Goal: Check status

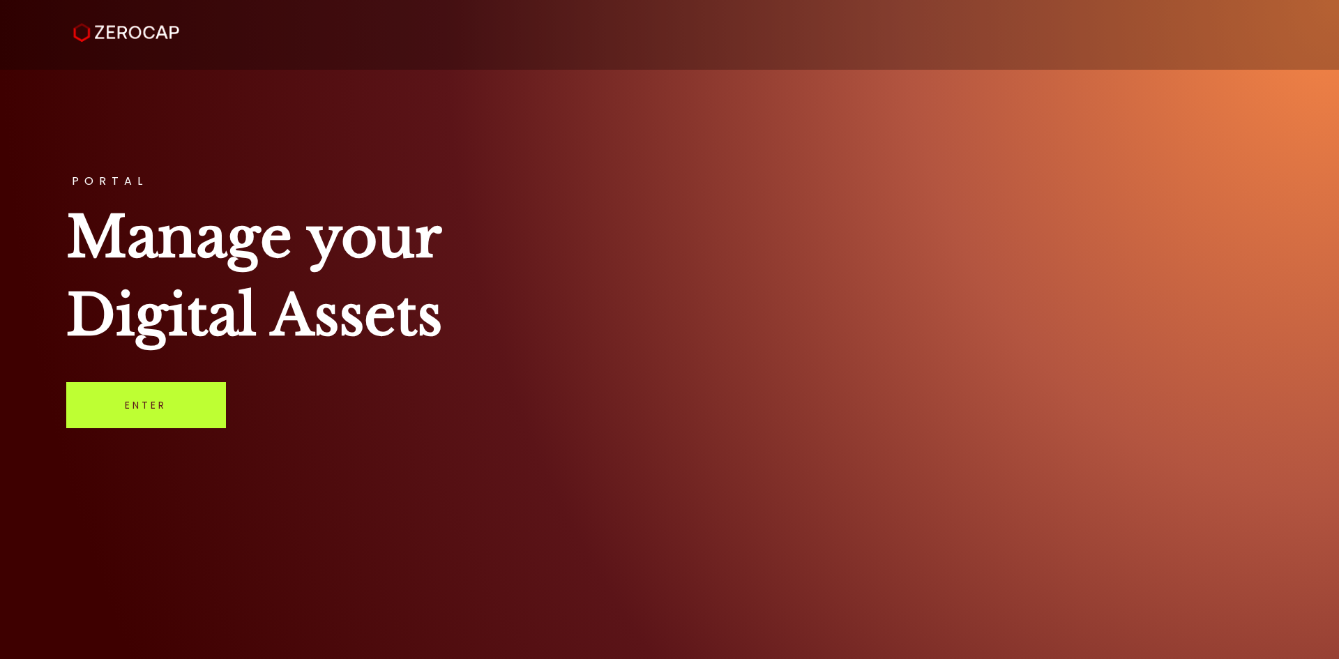
click at [176, 392] on link "Enter" at bounding box center [146, 405] width 160 height 46
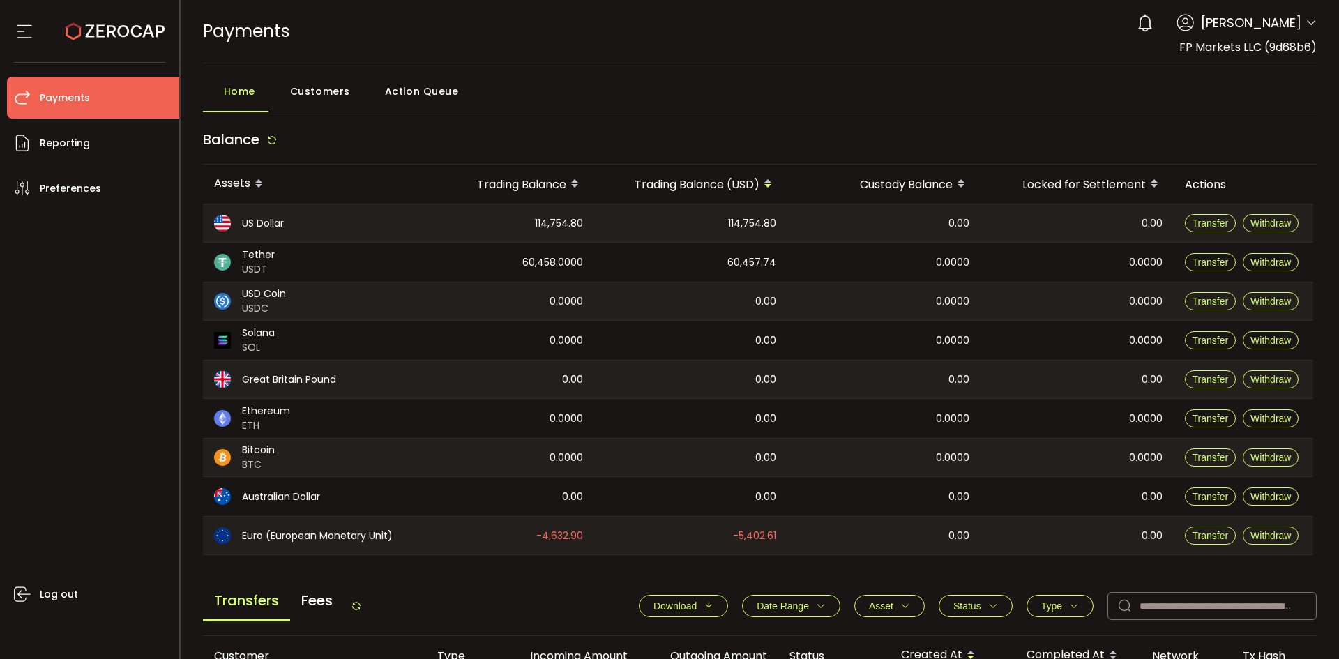
scroll to position [471, 0]
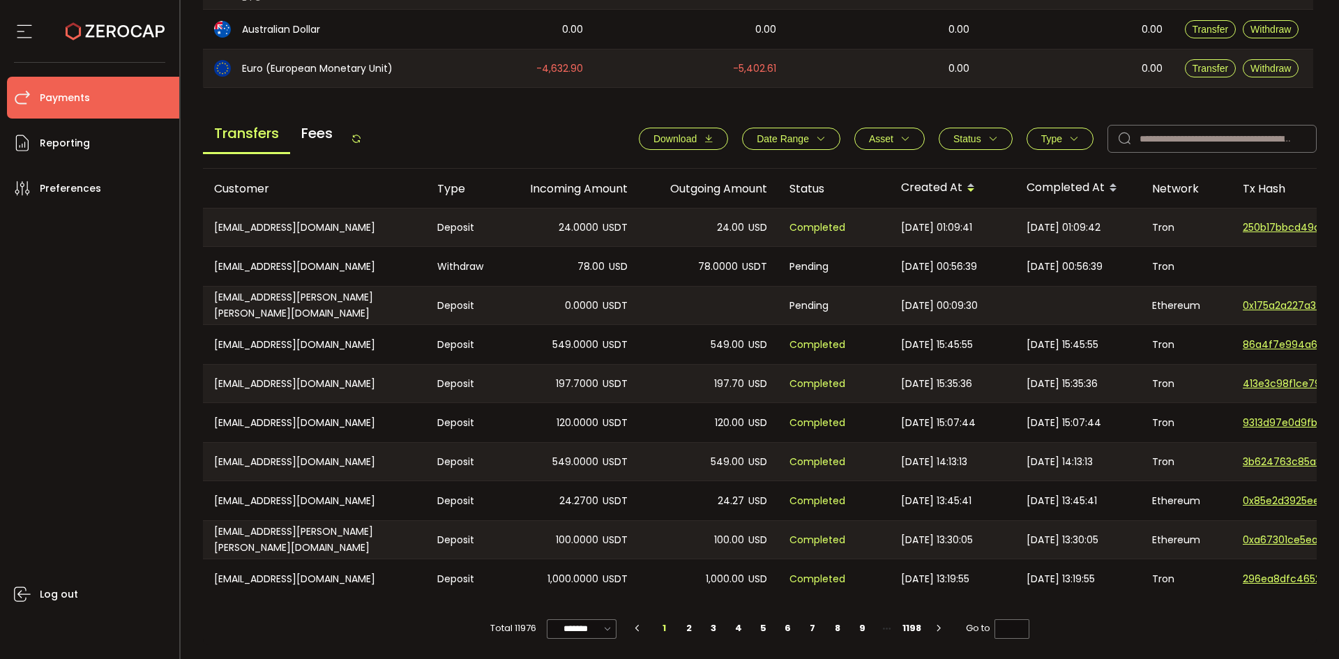
click at [988, 139] on span "Status" at bounding box center [975, 138] width 45 height 11
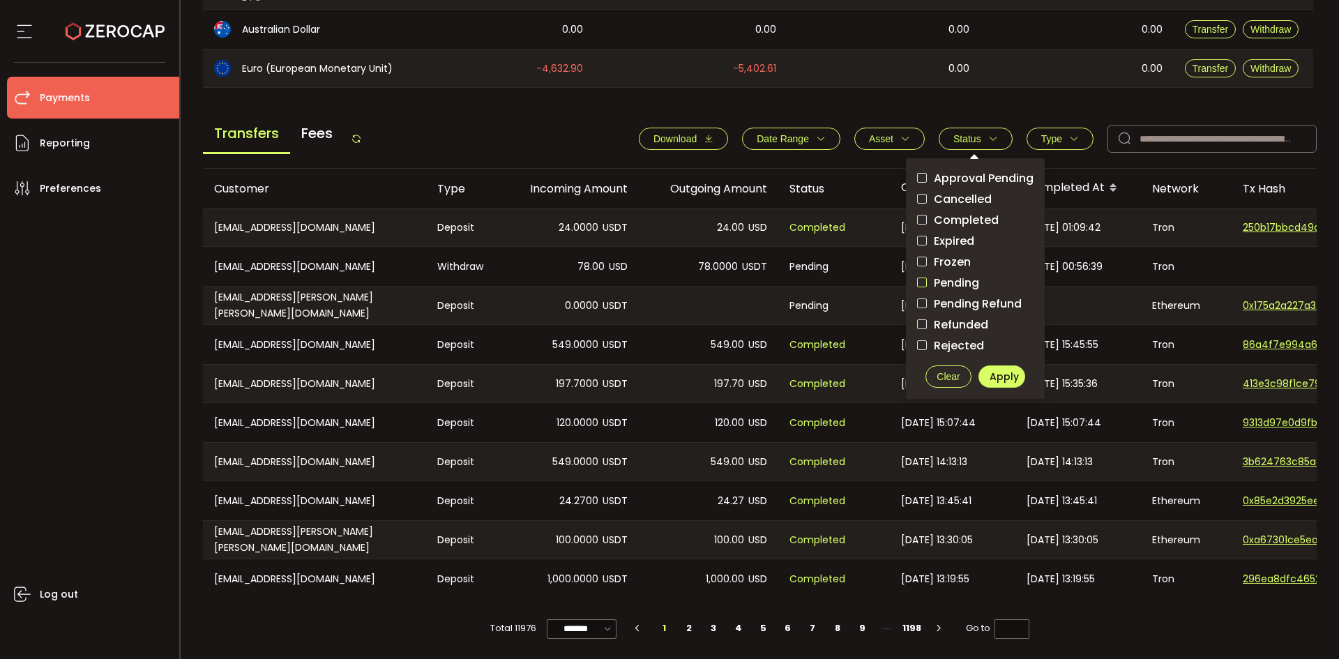
click at [917, 278] on span "checkbox-group" at bounding box center [922, 283] width 10 height 10
click at [995, 370] on span "Apply" at bounding box center [1003, 377] width 29 height 14
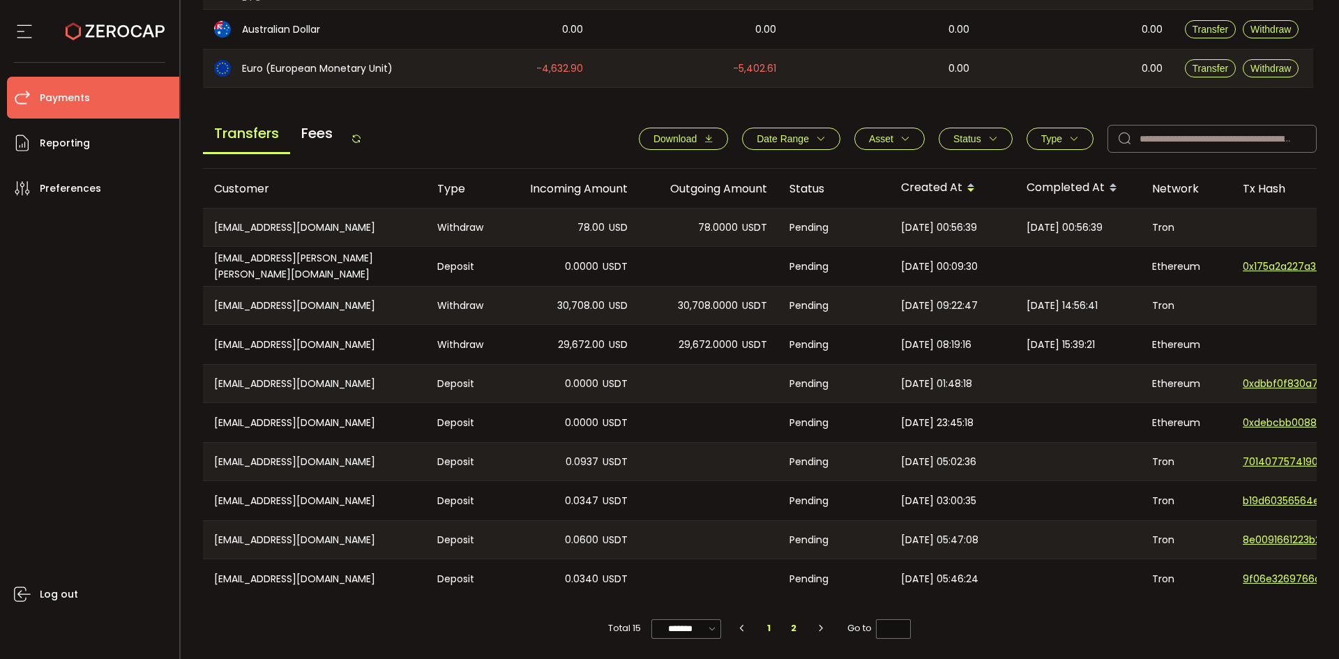
click at [799, 629] on li "2" at bounding box center [793, 628] width 25 height 20
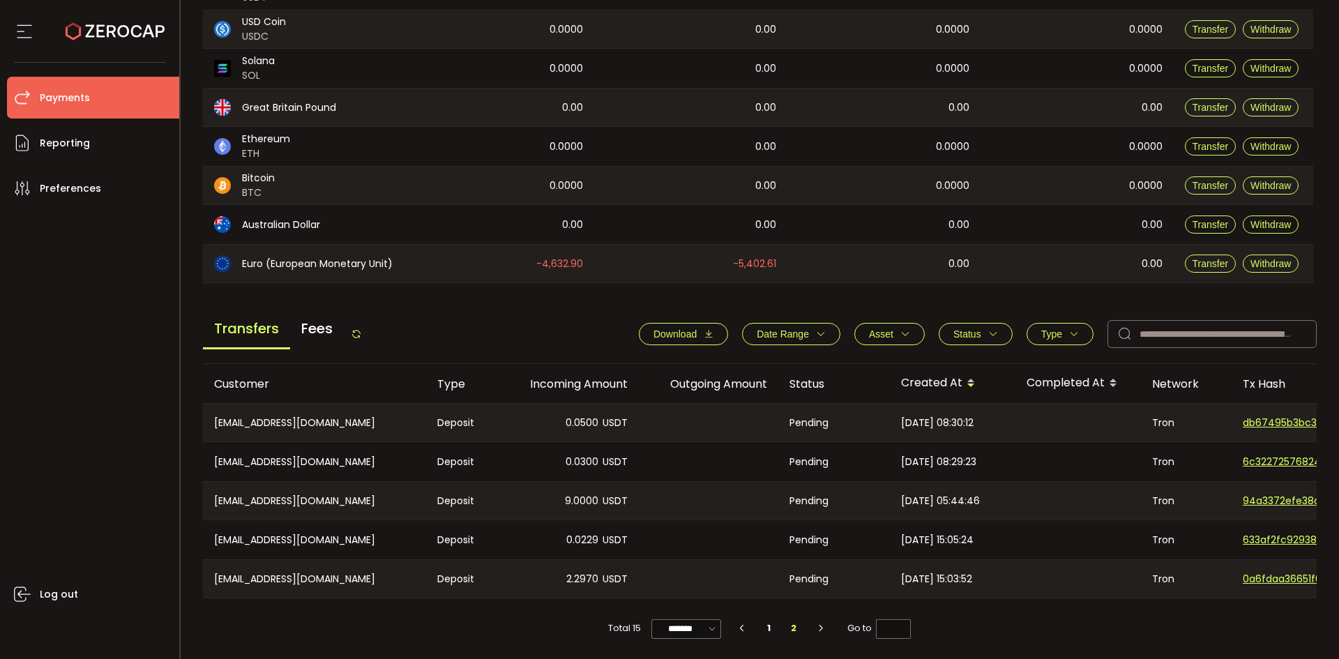
scroll to position [276, 0]
click at [764, 633] on li "1" at bounding box center [769, 628] width 25 height 20
type input "*"
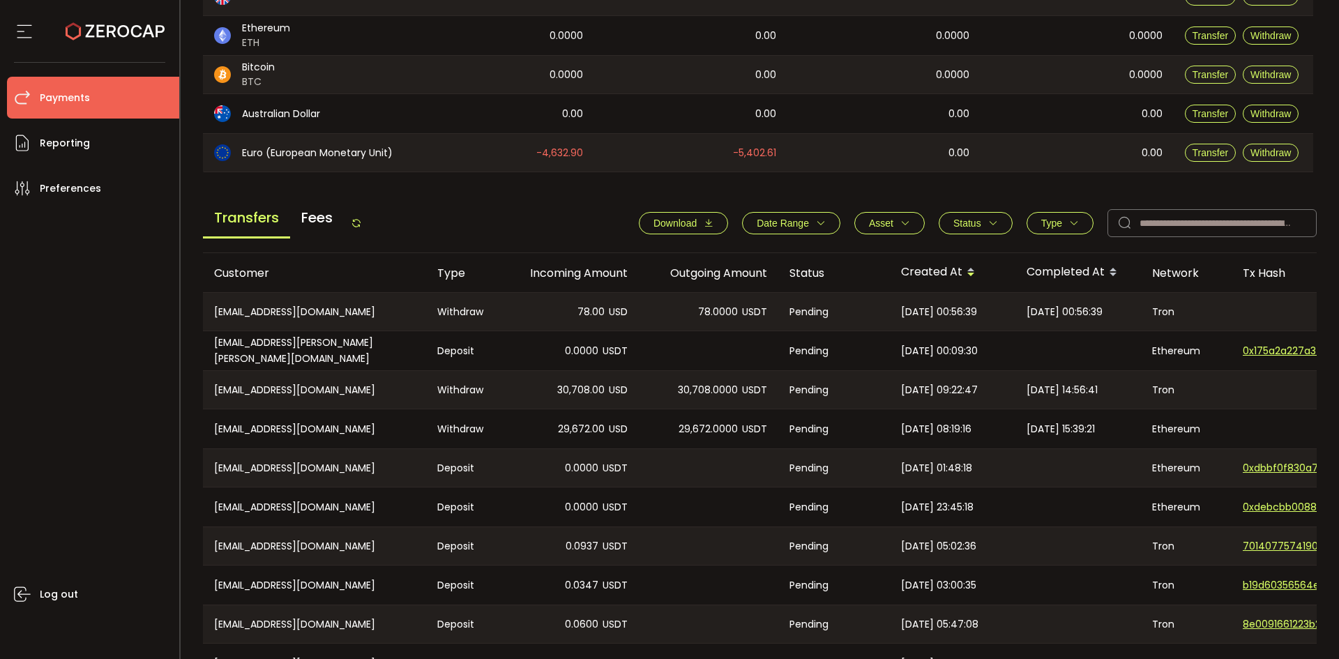
scroll to position [471, 0]
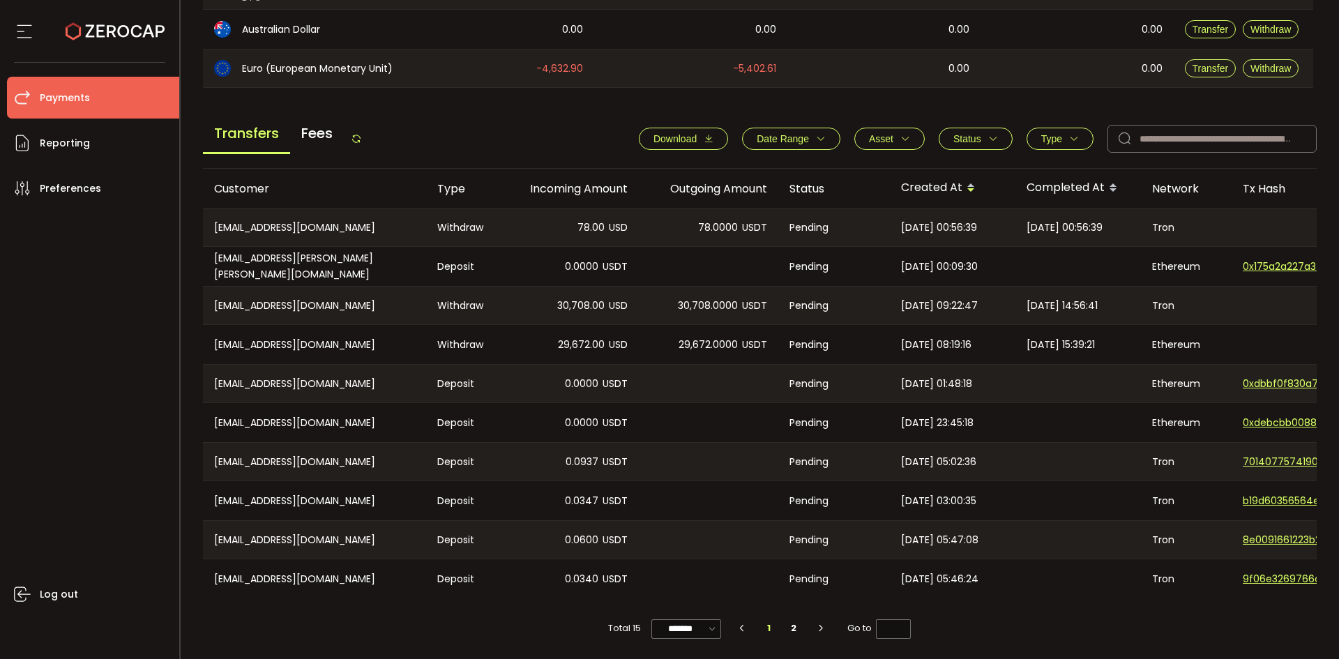
click at [358, 128] on div "Transfers Fees" at bounding box center [282, 138] width 159 height 31
click at [356, 138] on icon at bounding box center [356, 138] width 11 height 11
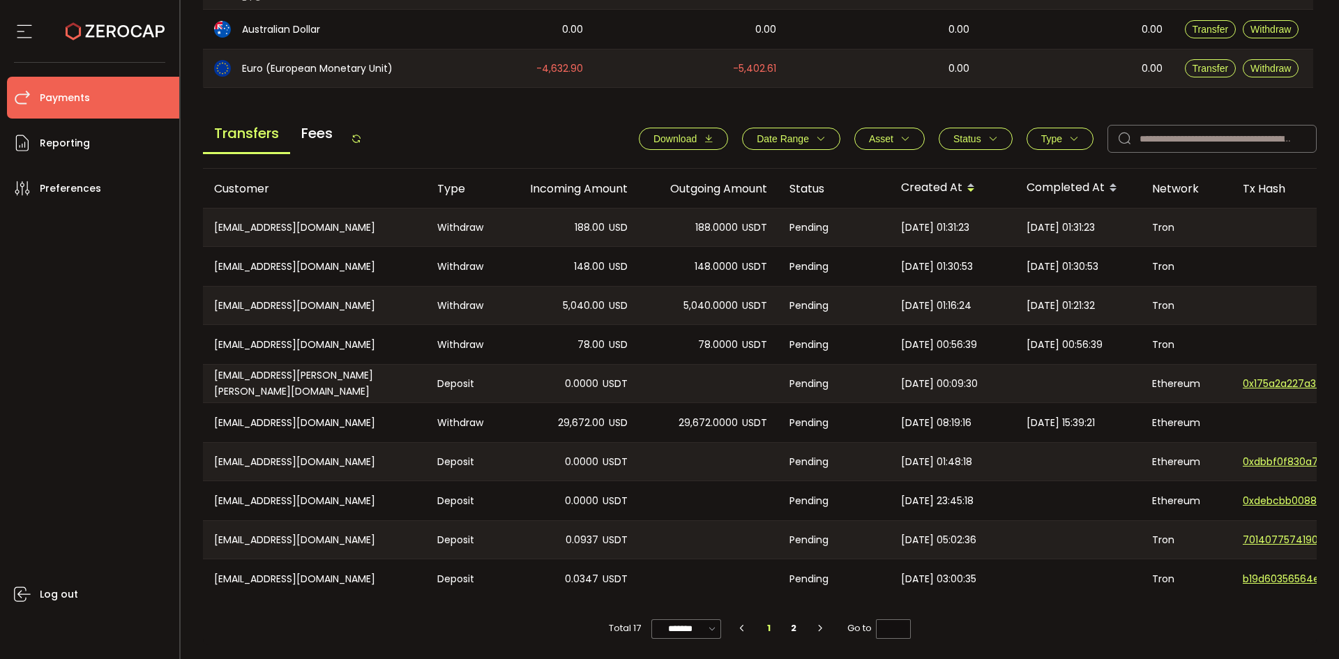
click at [953, 133] on span "Status" at bounding box center [967, 138] width 28 height 11
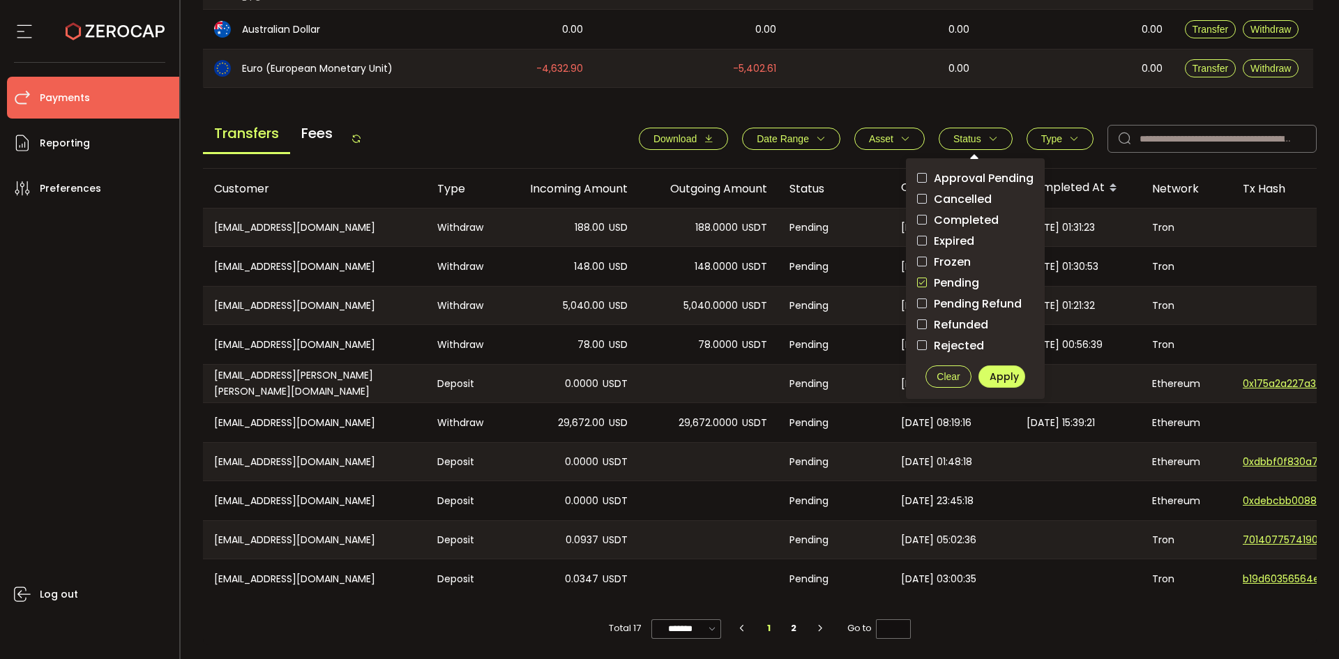
click at [920, 278] on span "checkbox-group" at bounding box center [922, 283] width 10 height 10
click at [995, 373] on span "Apply" at bounding box center [1003, 377] width 29 height 14
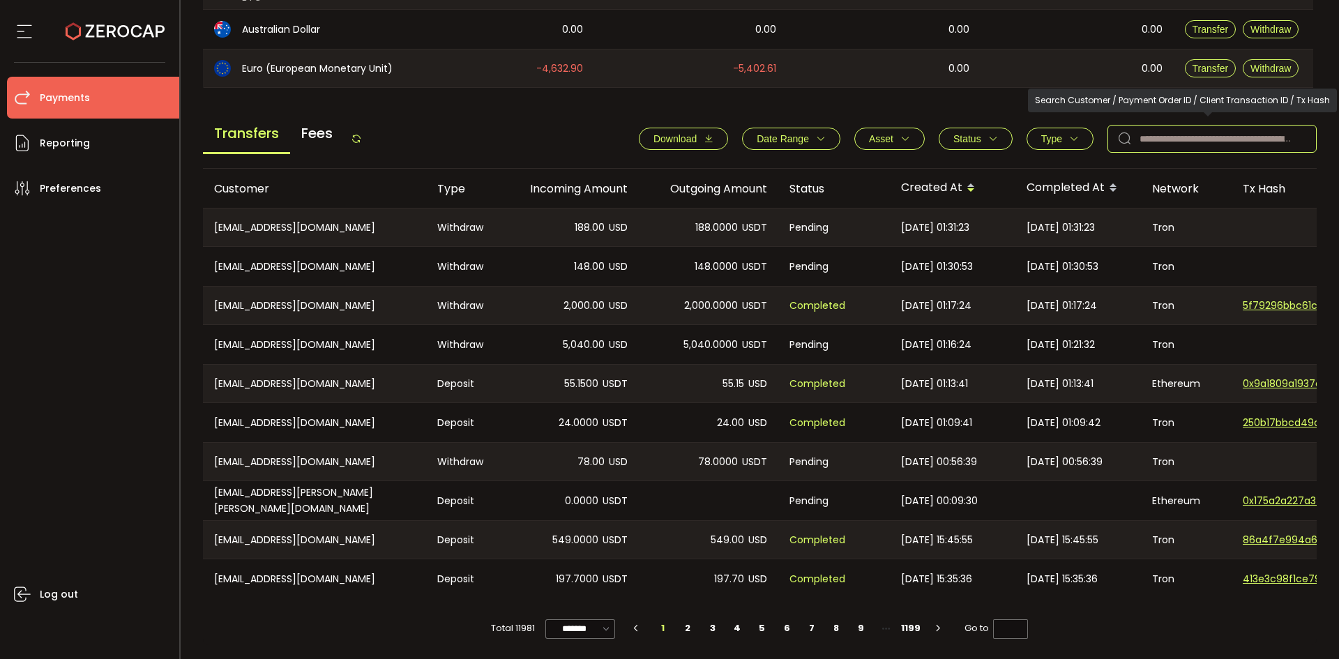
click at [1182, 133] on input "text" at bounding box center [1211, 139] width 209 height 28
paste input "**********"
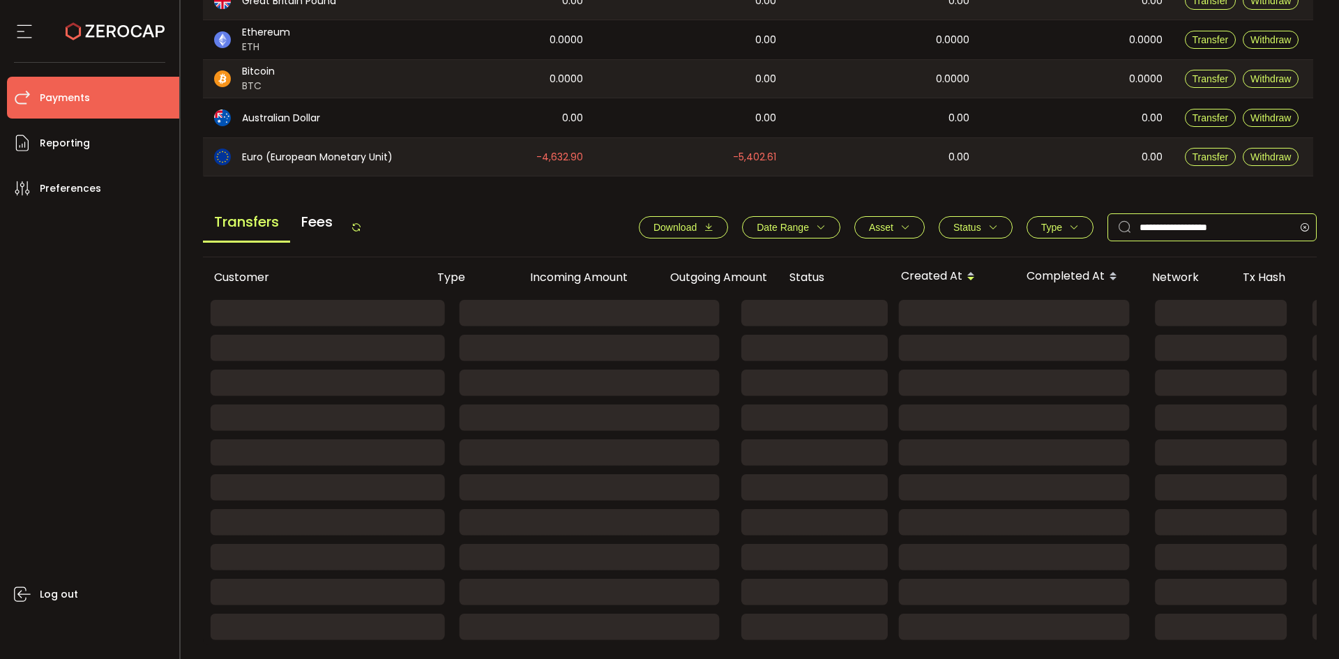
scroll to position [229, 0]
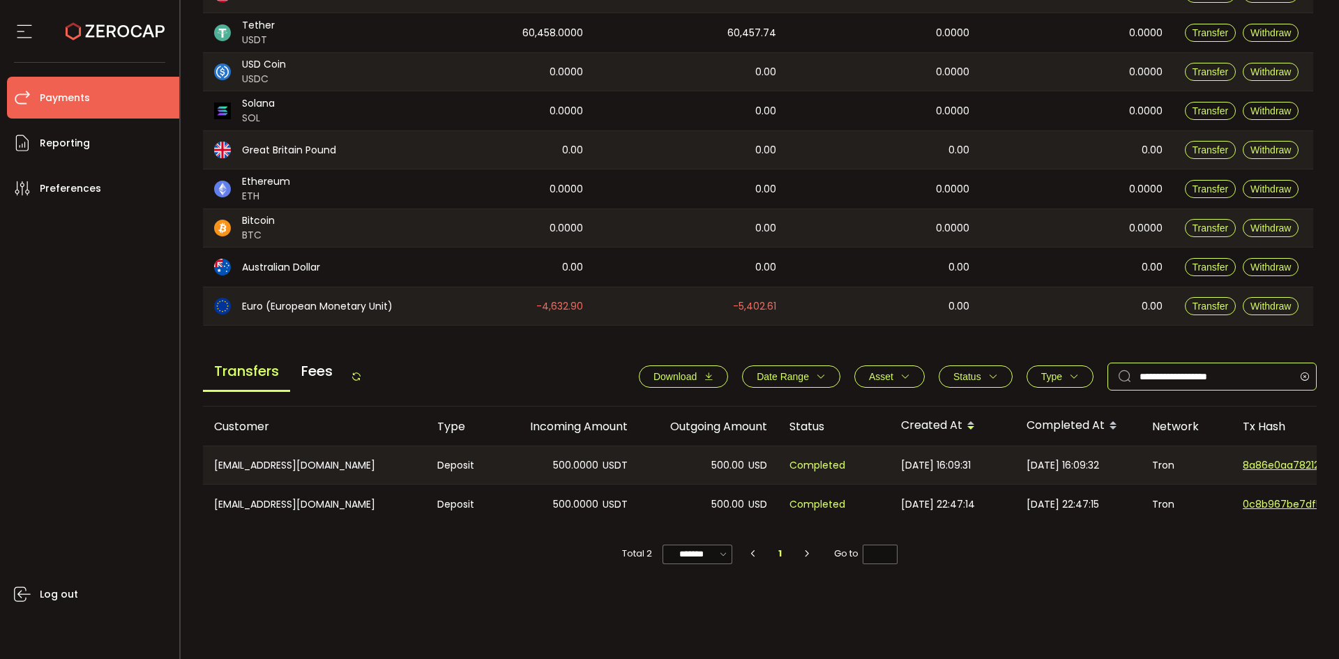
type input "**********"
